Goal: Navigation & Orientation: Find specific page/section

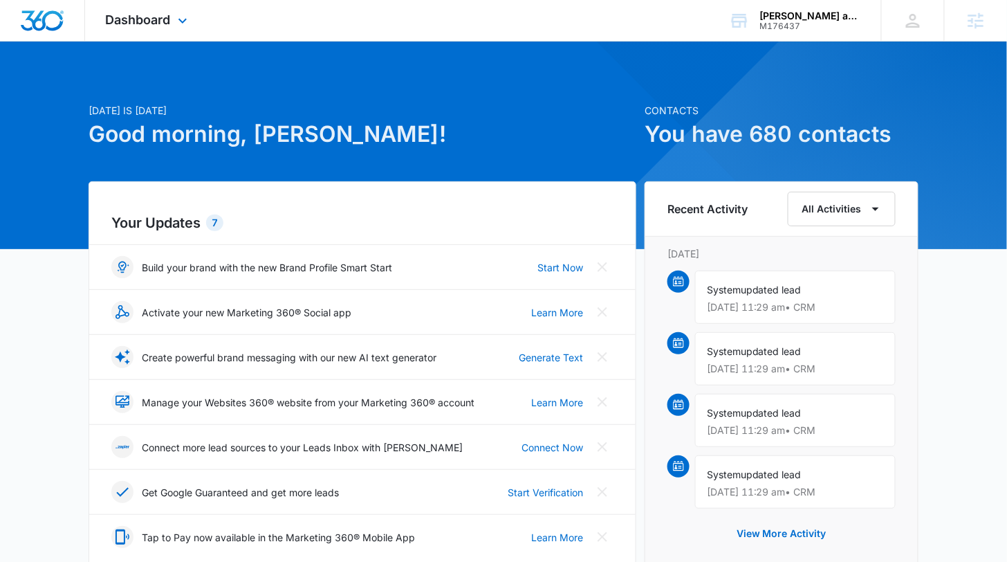
click at [191, 22] on div "Dashboard Apps Reputation Websites Forms CRM Email Social Content Ads Intellige…" at bounding box center [148, 20] width 127 height 41
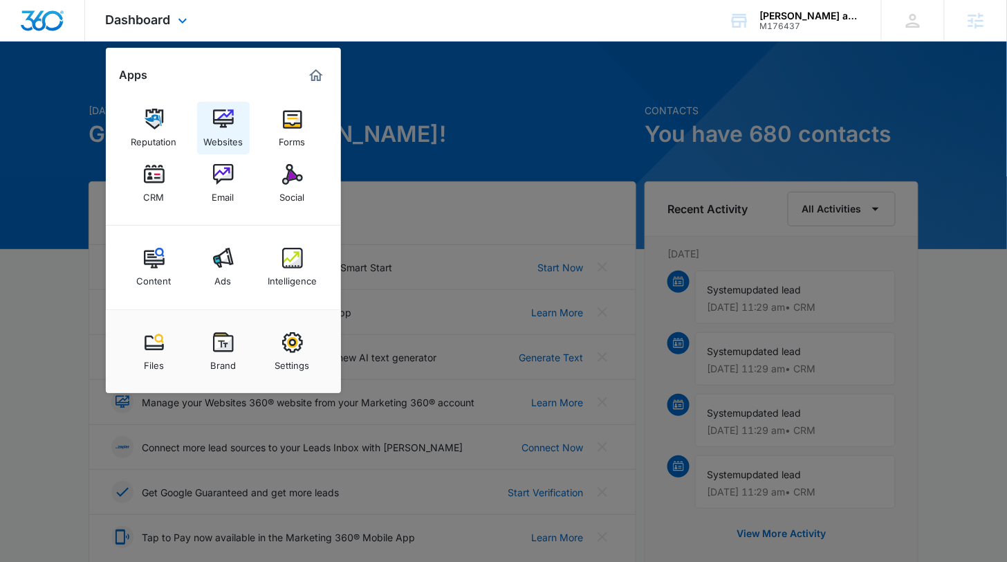
click at [231, 127] on img at bounding box center [223, 119] width 21 height 21
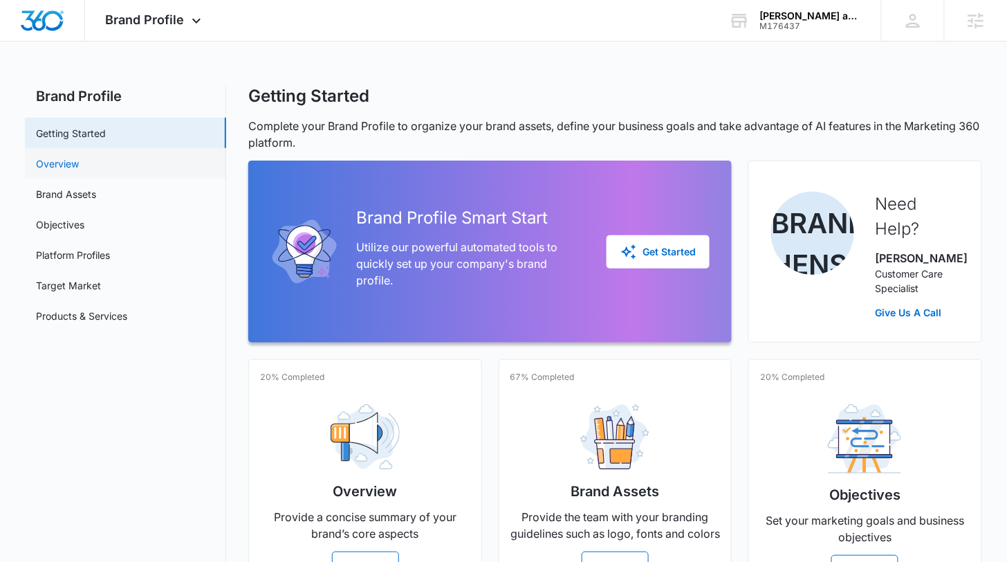
click at [77, 158] on link "Overview" at bounding box center [57, 163] width 43 height 15
